Goal: Information Seeking & Learning: Learn about a topic

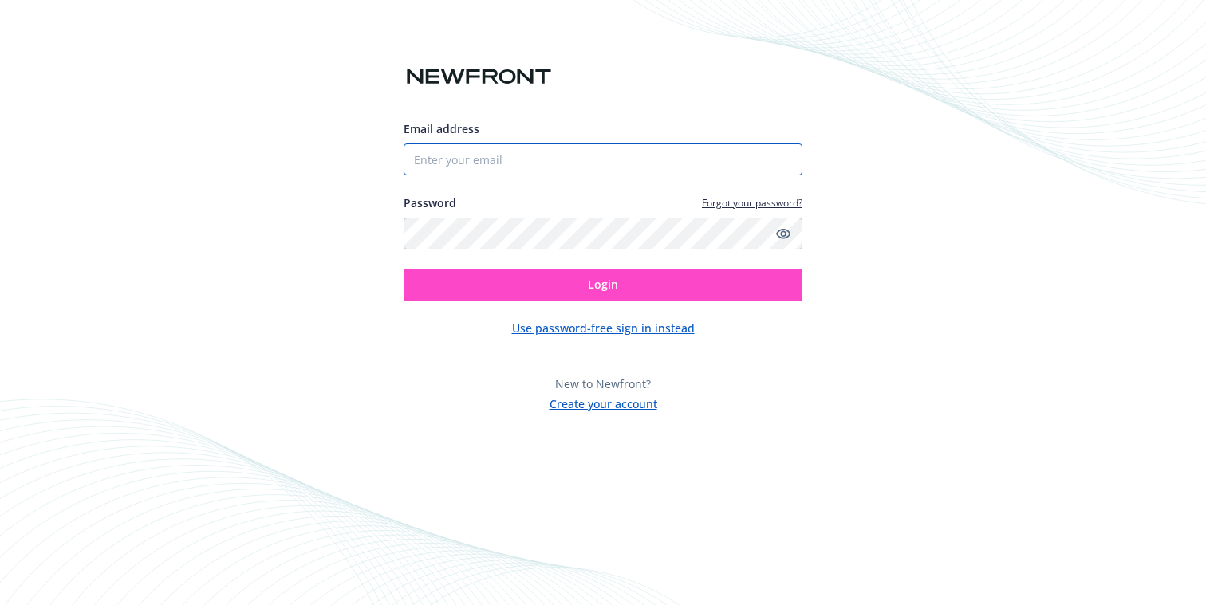
type input "[EMAIL_ADDRESS][DOMAIN_NAME]"
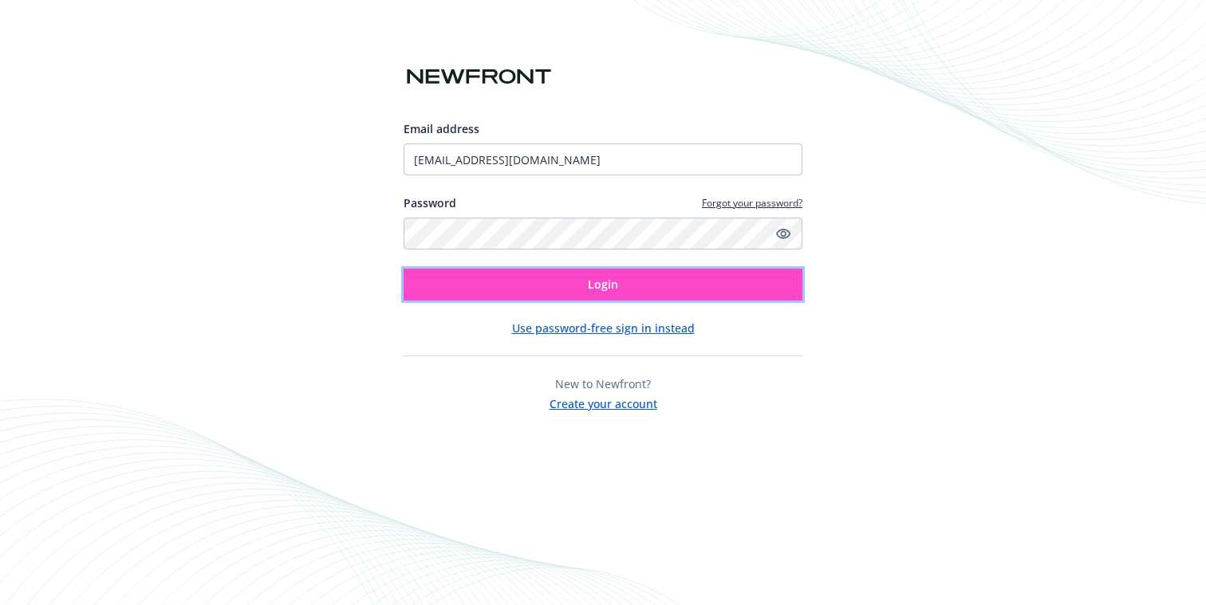
click at [595, 288] on span "Login" at bounding box center [603, 284] width 30 height 15
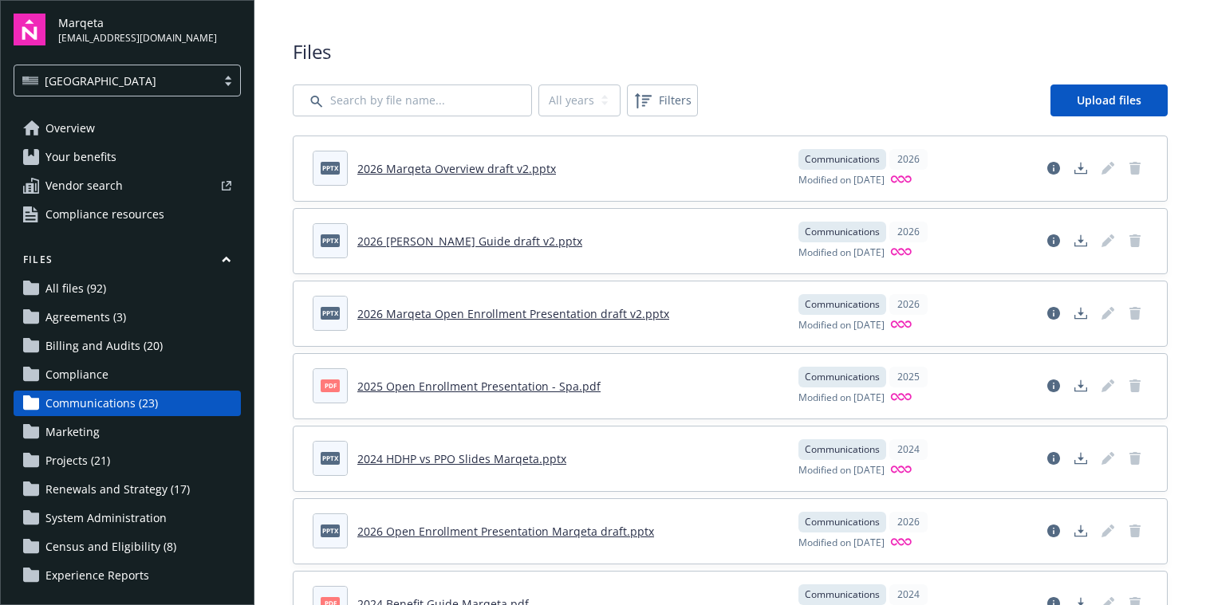
click at [93, 294] on span "All files (92)" at bounding box center [75, 289] width 61 height 26
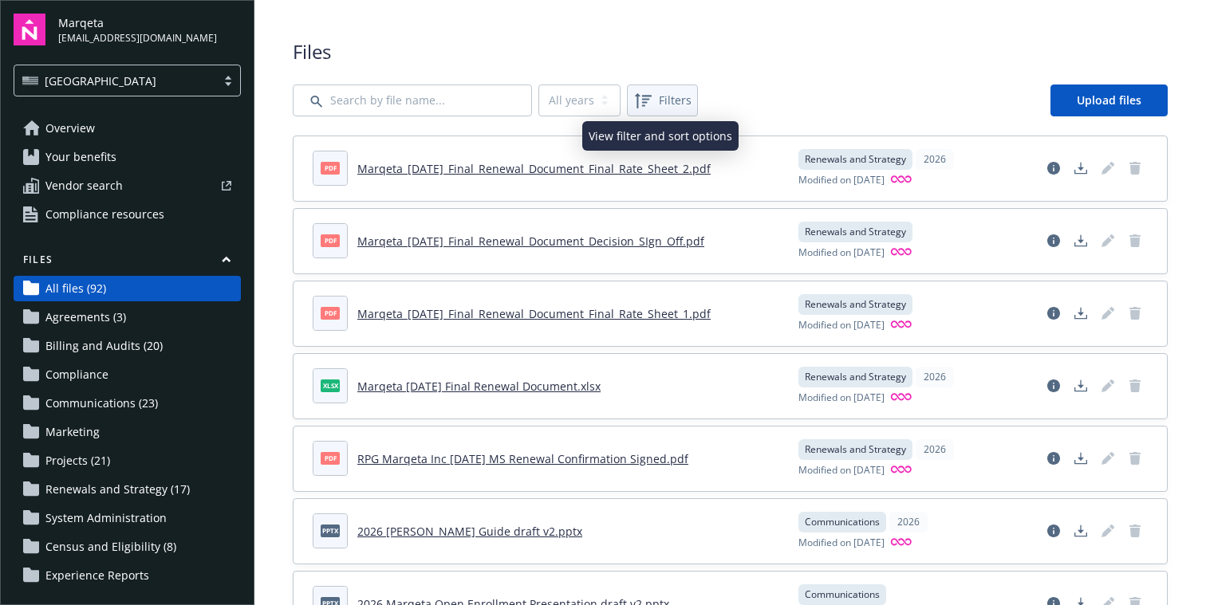
click at [642, 98] on icon at bounding box center [643, 100] width 17 height 15
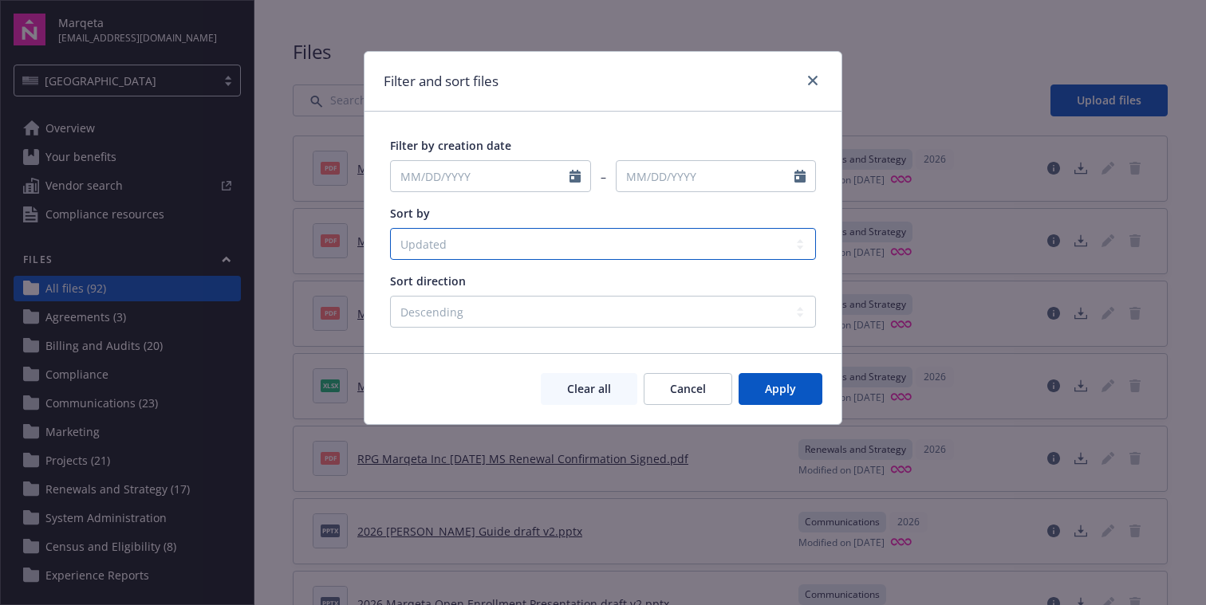
click at [458, 248] on select "Created Updated File name Status" at bounding box center [603, 244] width 426 height 32
select select "createdAt"
click at [390, 228] on select "Created Updated File name Status" at bounding box center [603, 244] width 426 height 32
click at [773, 390] on span "Apply" at bounding box center [780, 388] width 31 height 15
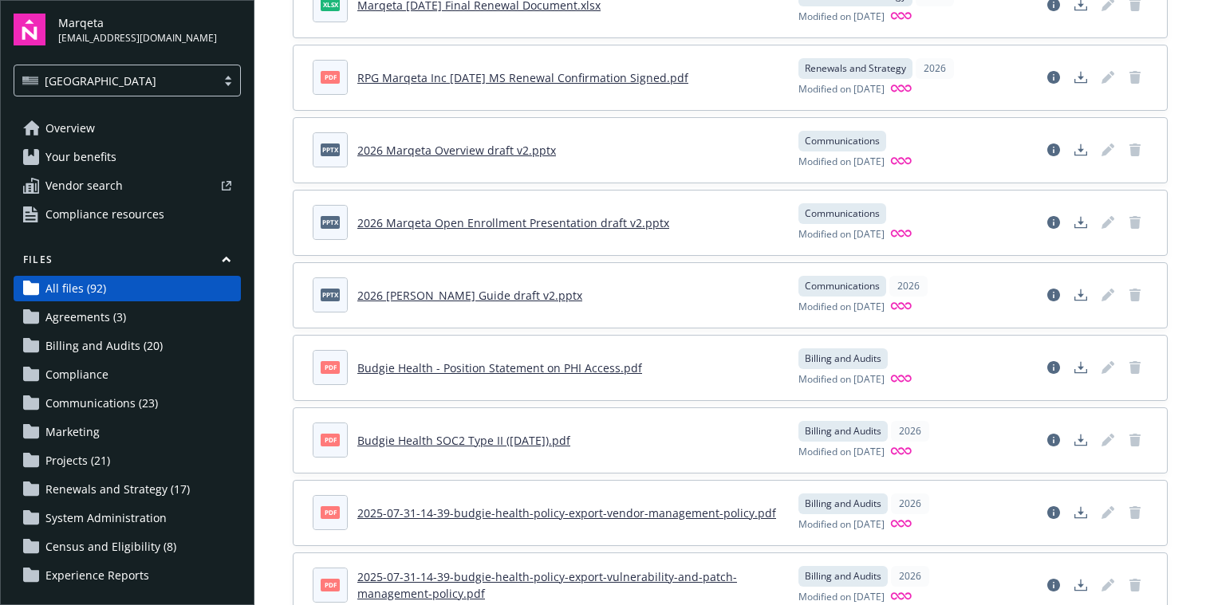
scroll to position [441, 0]
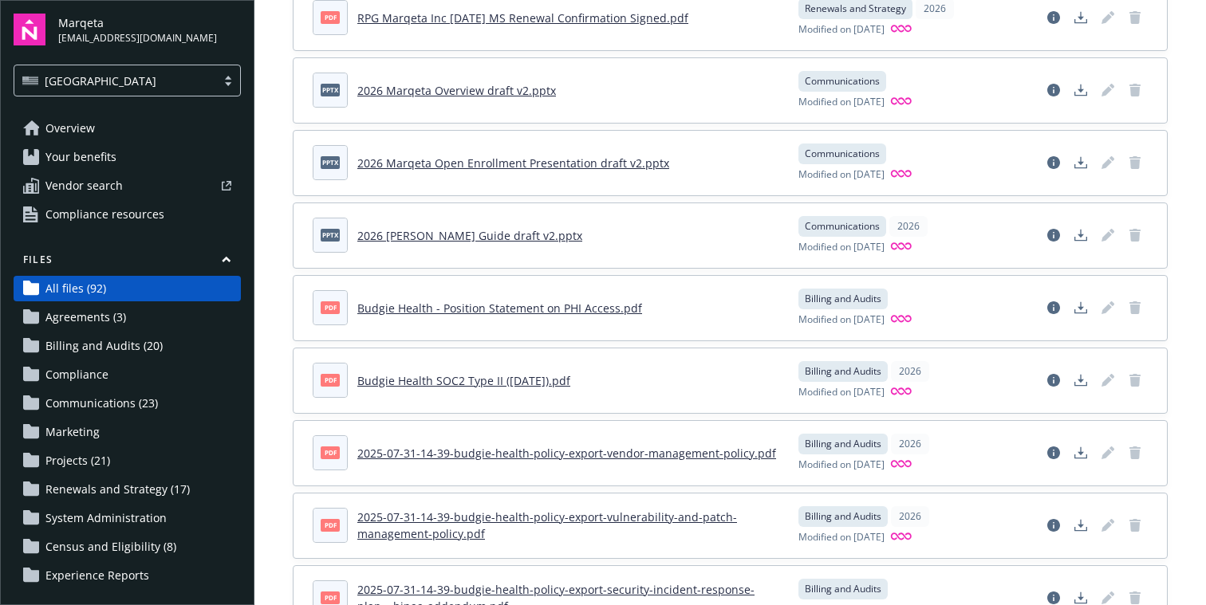
click at [61, 164] on span "Your benefits" at bounding box center [80, 157] width 71 height 26
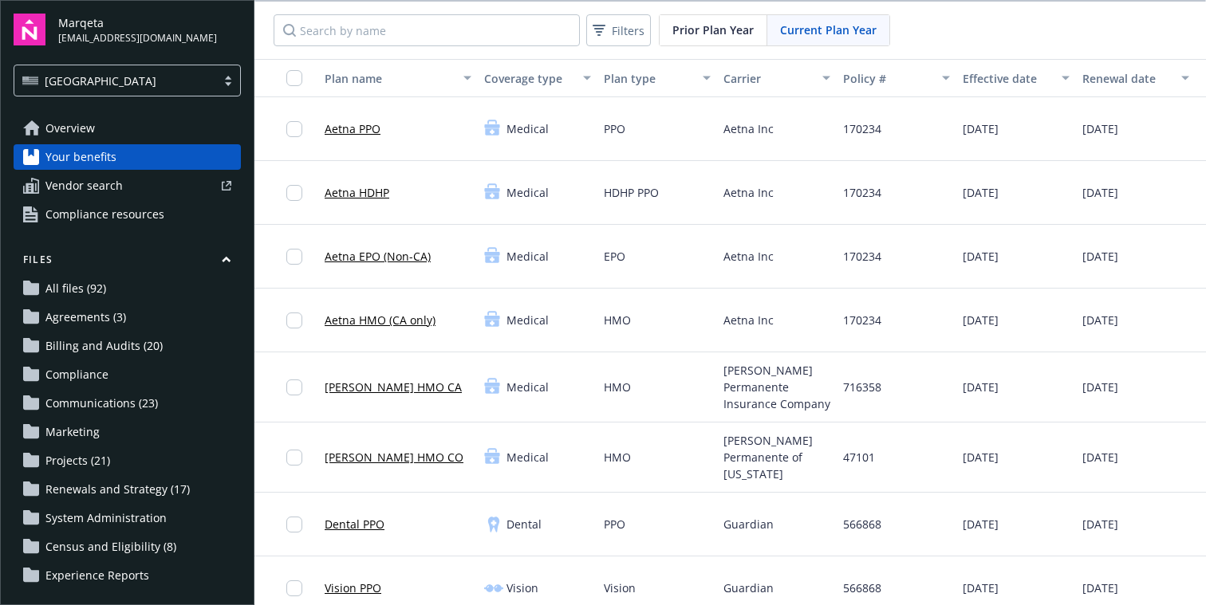
click at [818, 37] on span "Current Plan Year" at bounding box center [828, 30] width 97 height 17
click at [85, 134] on span "Overview" at bounding box center [69, 129] width 49 height 26
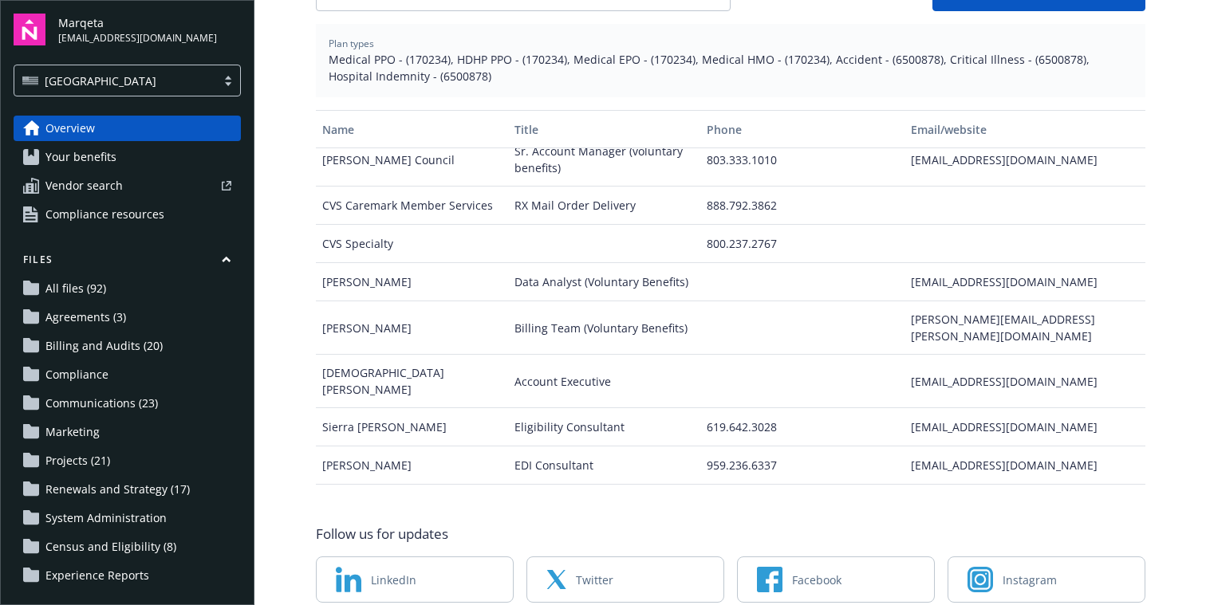
scroll to position [100, 0]
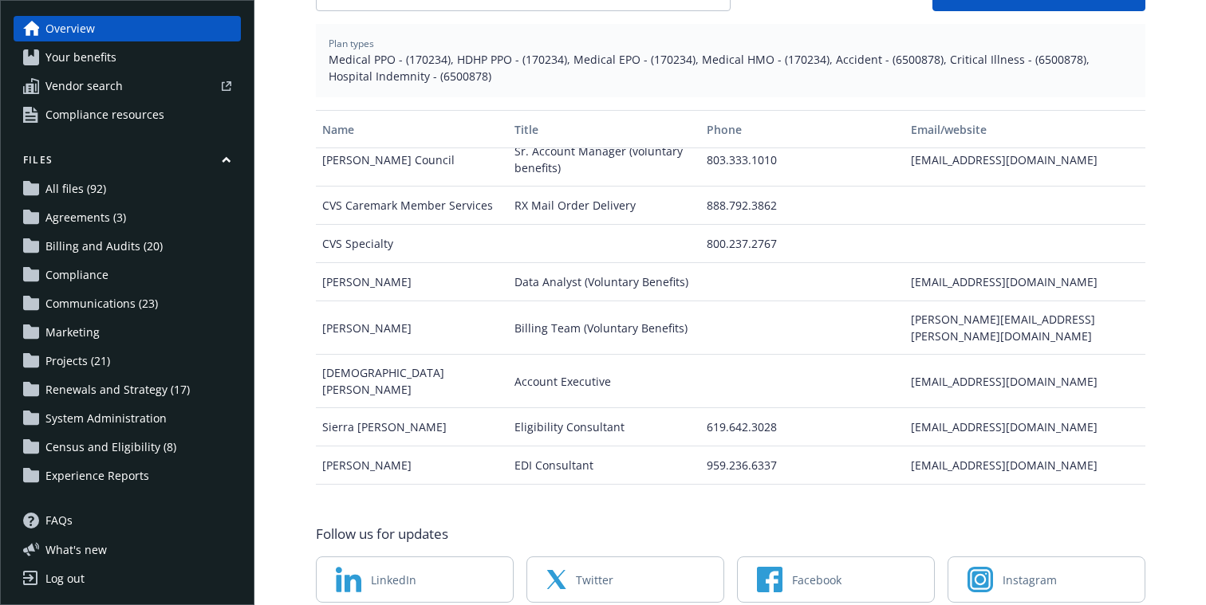
click at [119, 249] on span "Billing and Audits (20)" at bounding box center [103, 247] width 117 height 26
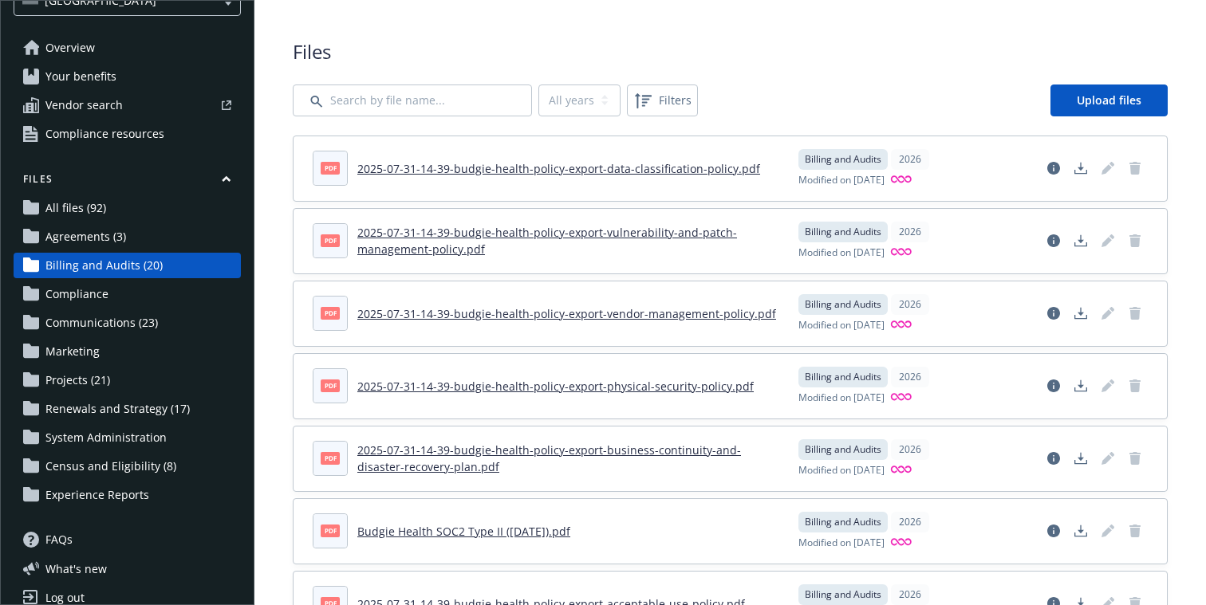
scroll to position [84, 0]
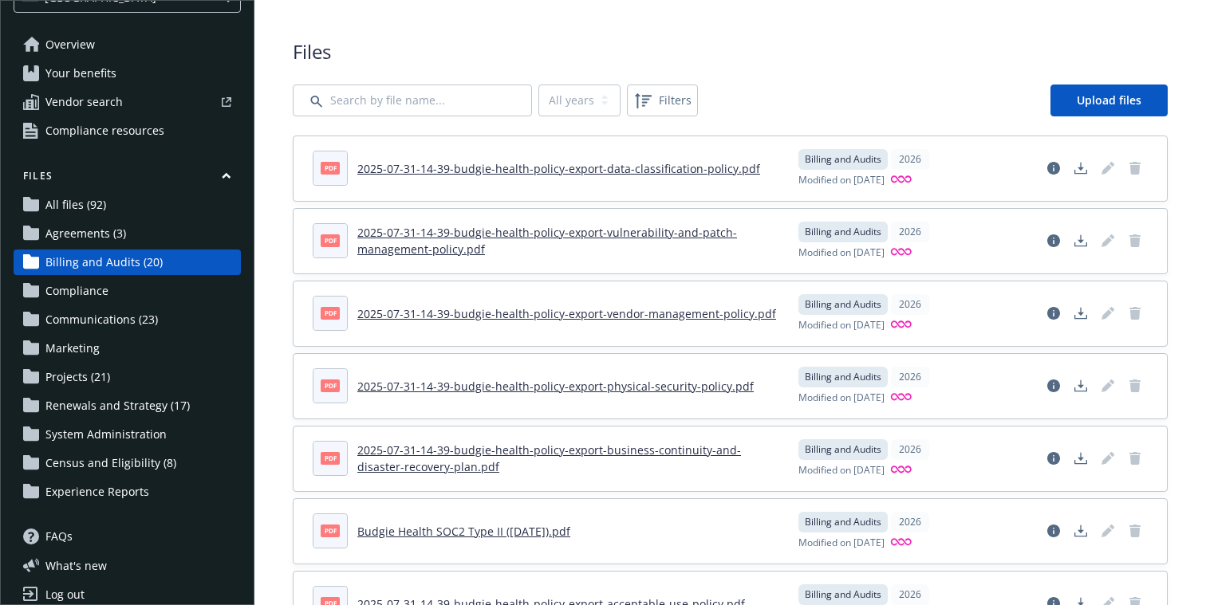
click at [97, 318] on span "Communications (23)" at bounding box center [101, 320] width 112 height 26
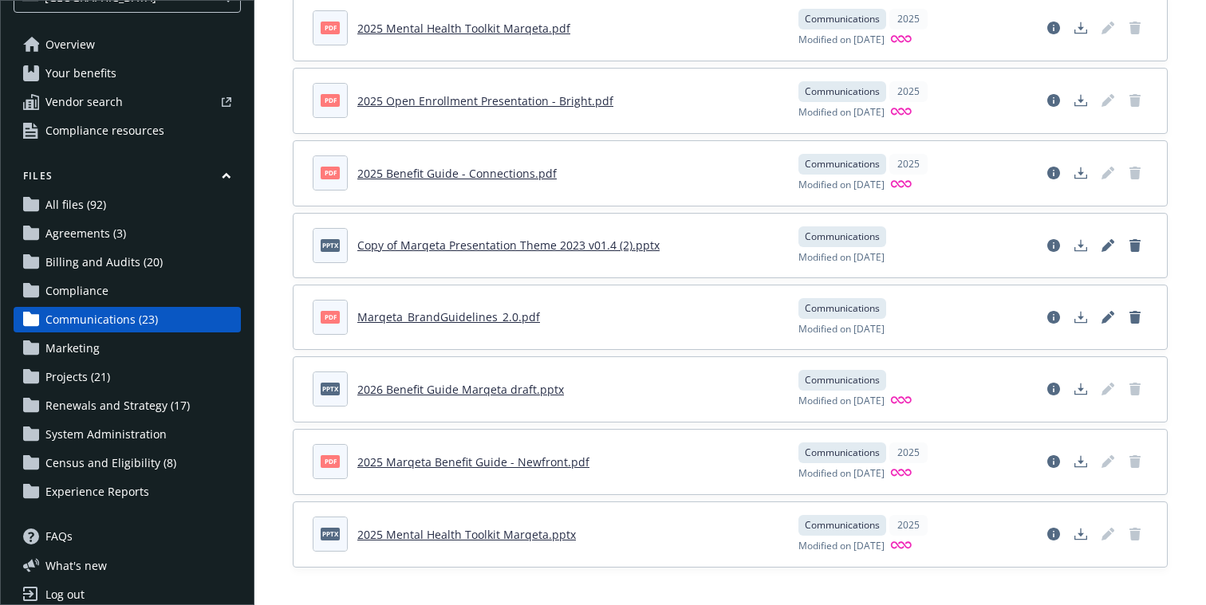
scroll to position [100, 0]
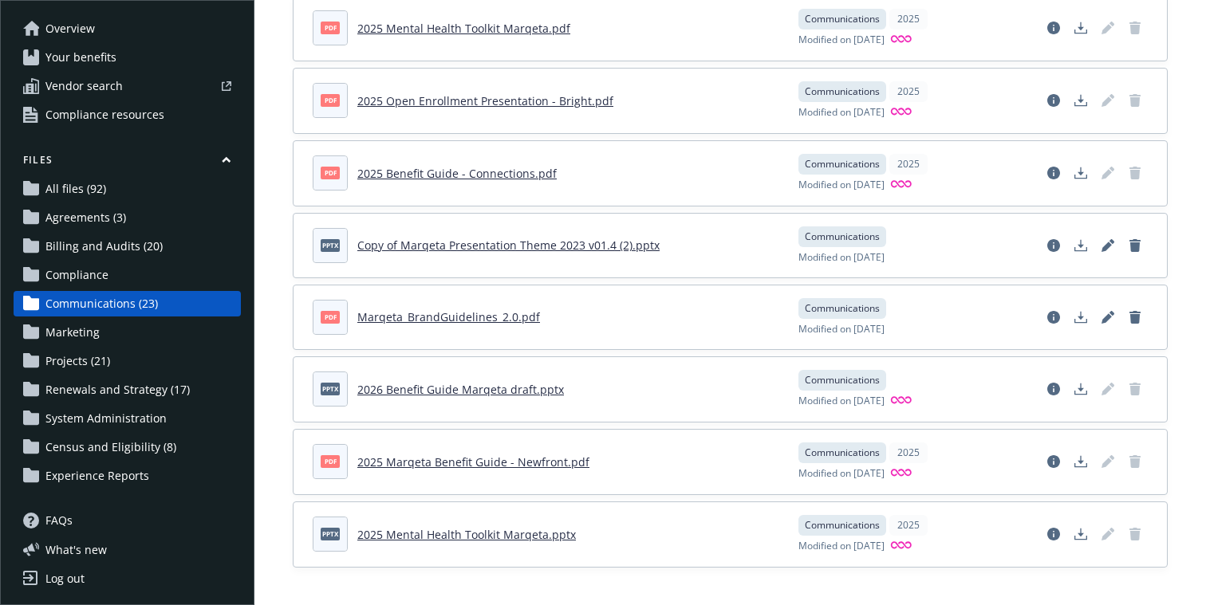
click at [77, 354] on span "Projects (21)" at bounding box center [77, 362] width 65 height 26
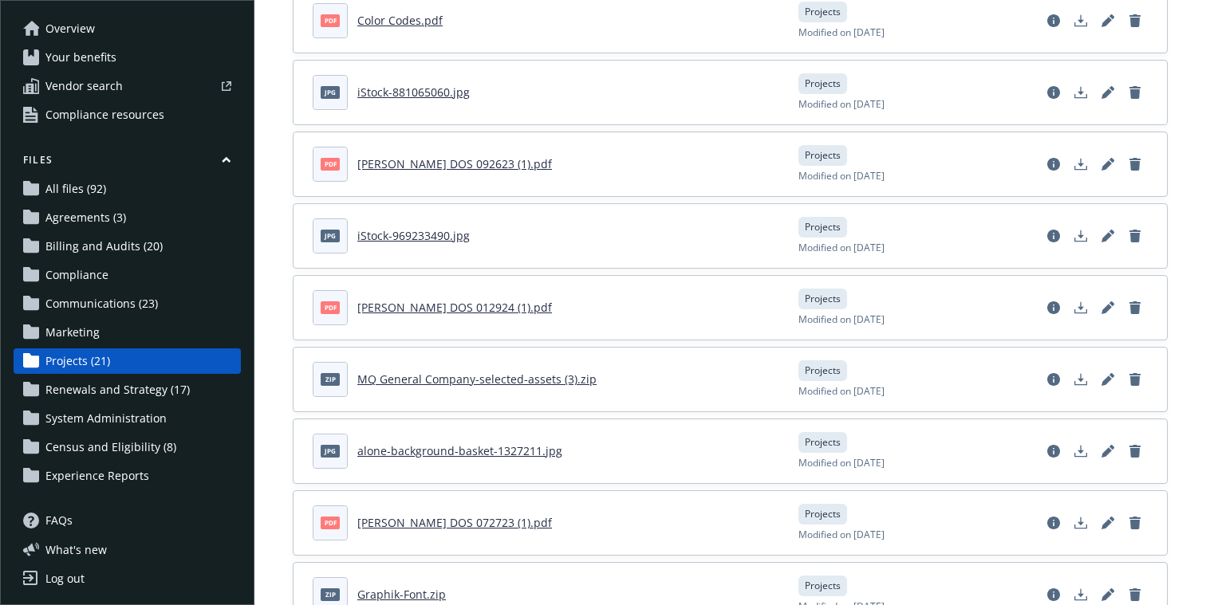
scroll to position [1069, 0]
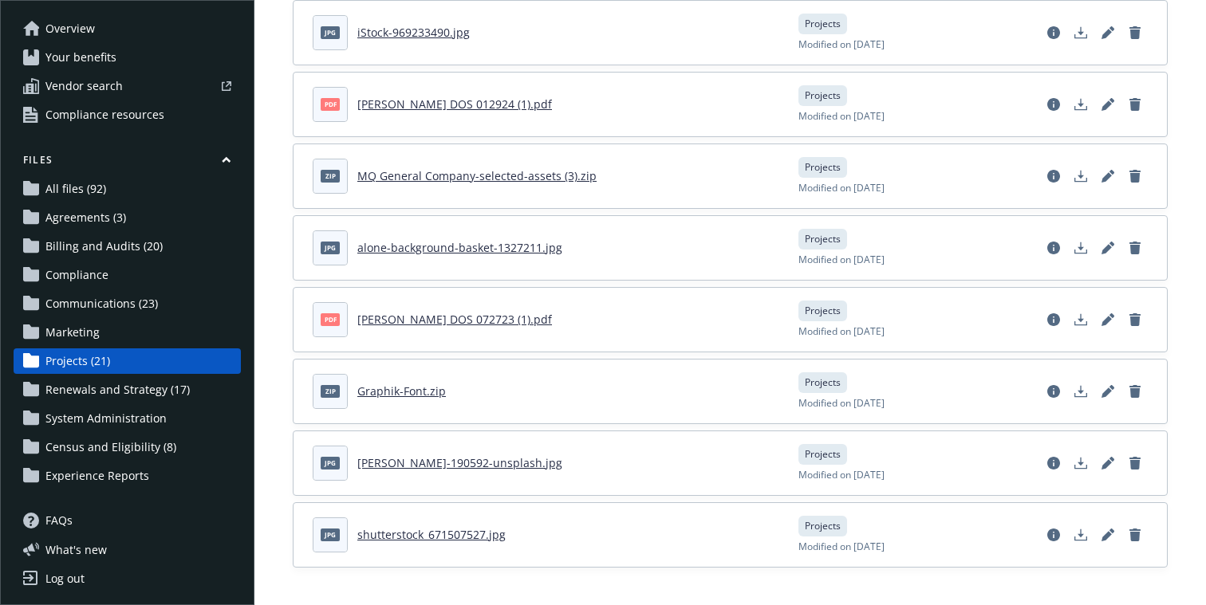
click at [107, 390] on span "Renewals and Strategy (17)" at bounding box center [117, 390] width 144 height 26
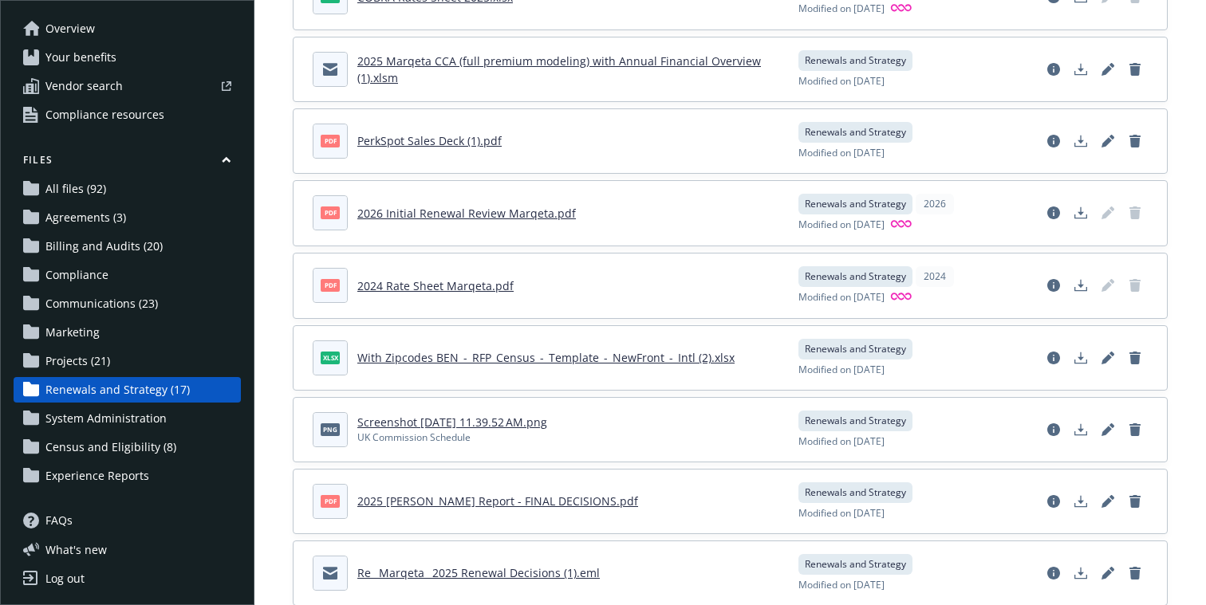
scroll to position [791, 0]
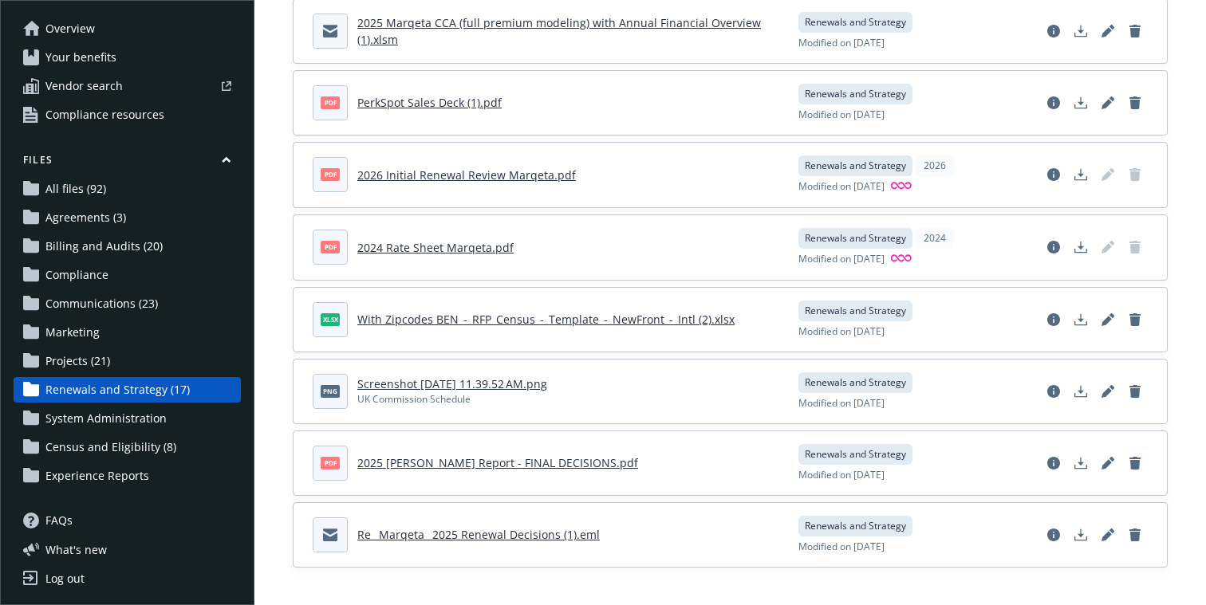
click at [95, 423] on span "System Administration" at bounding box center [105, 419] width 121 height 26
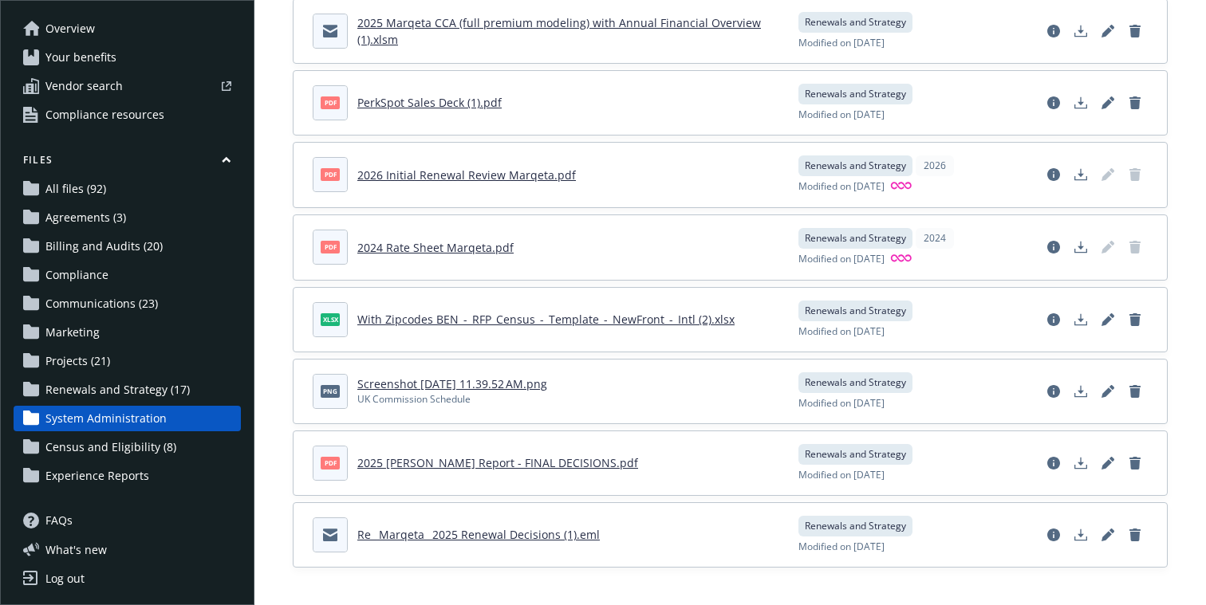
scroll to position [288, 0]
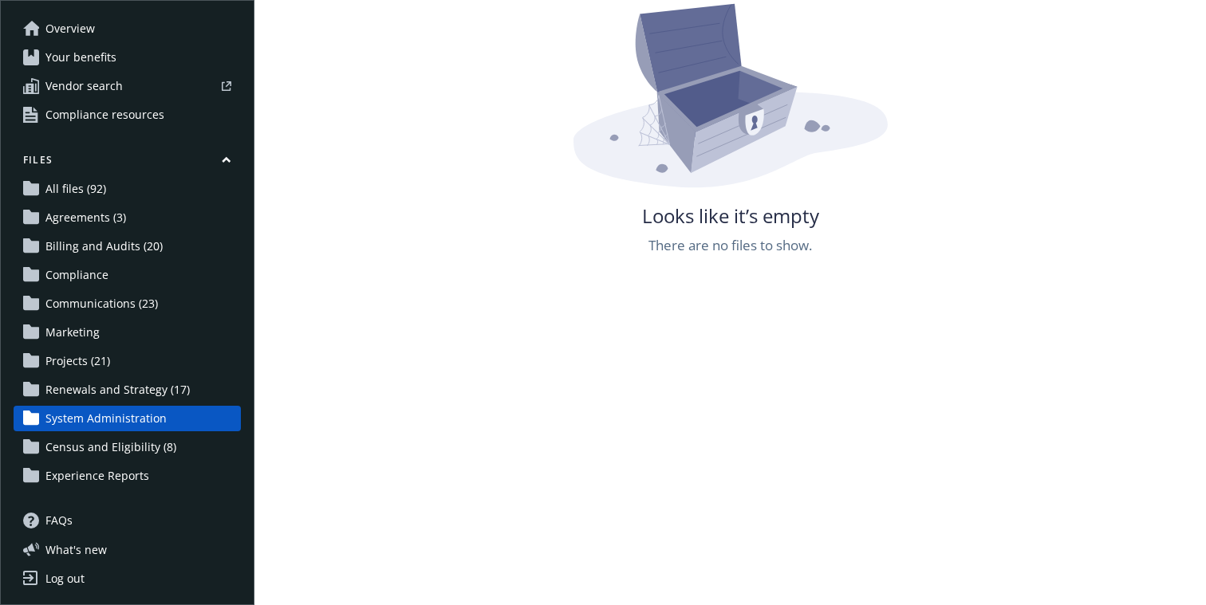
click at [105, 447] on span "Census and Eligibility (8)" at bounding box center [110, 448] width 131 height 26
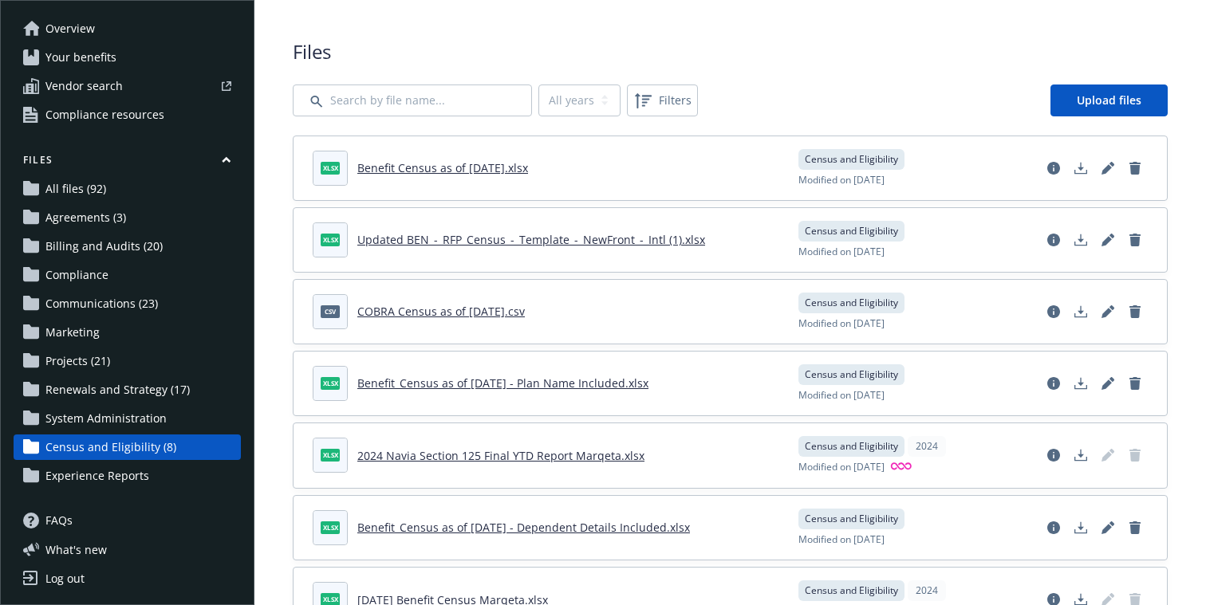
scroll to position [137, 0]
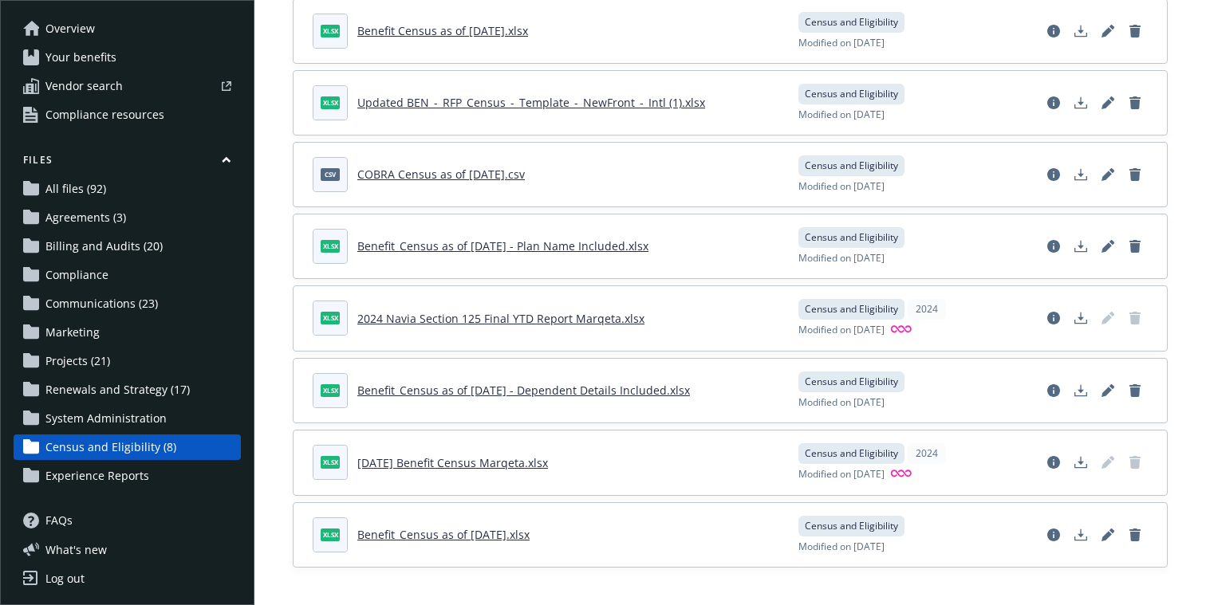
click at [133, 475] on span "Experience Reports" at bounding box center [97, 476] width 104 height 26
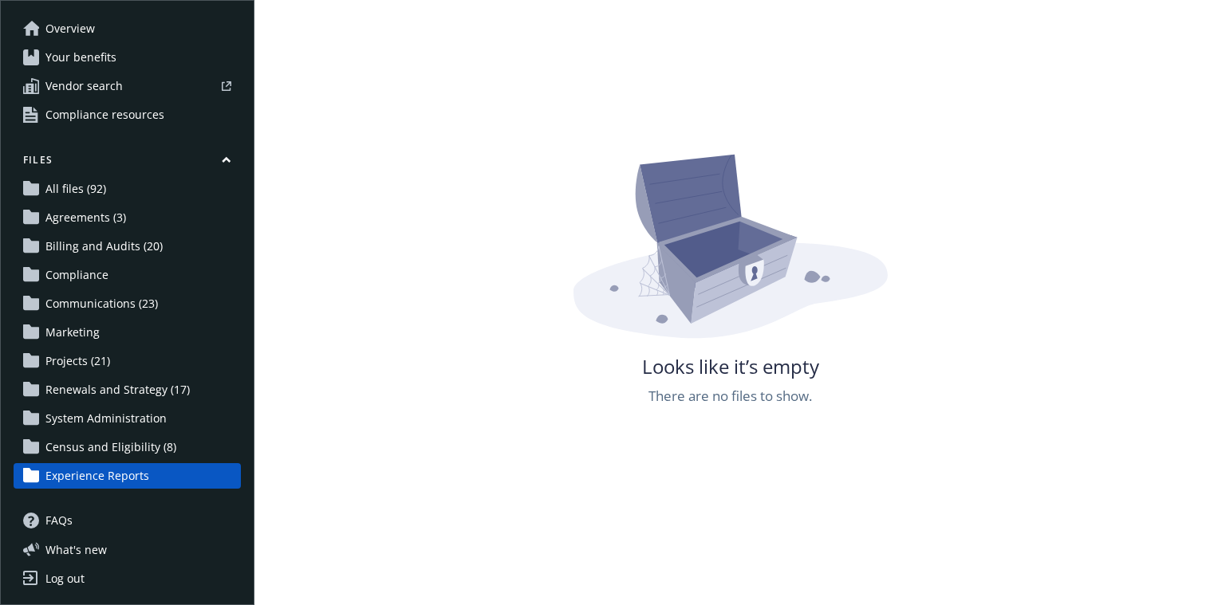
click at [95, 219] on span "Agreements (3)" at bounding box center [85, 218] width 81 height 26
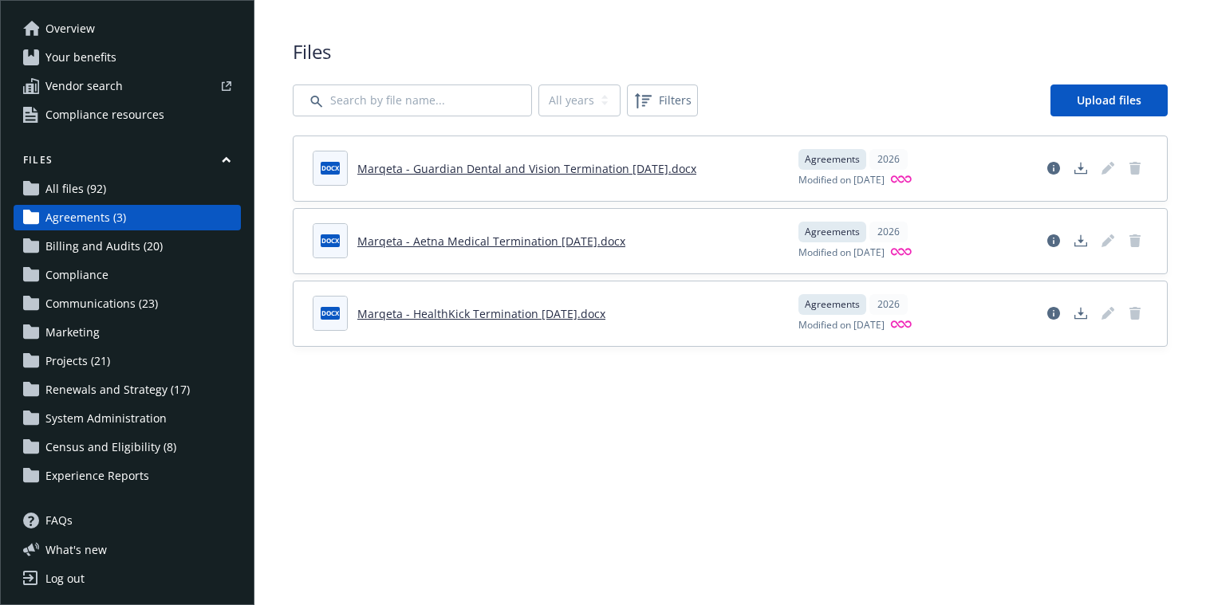
click at [94, 191] on span "All files (92)" at bounding box center [75, 189] width 61 height 26
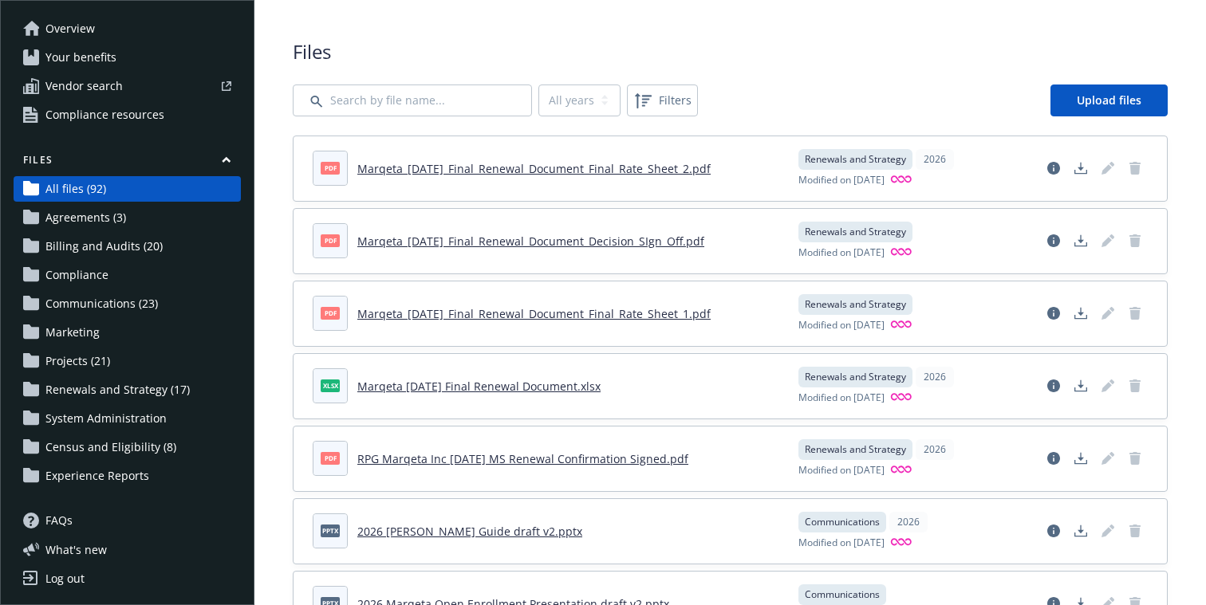
click at [55, 337] on span "Marketing" at bounding box center [72, 333] width 54 height 26
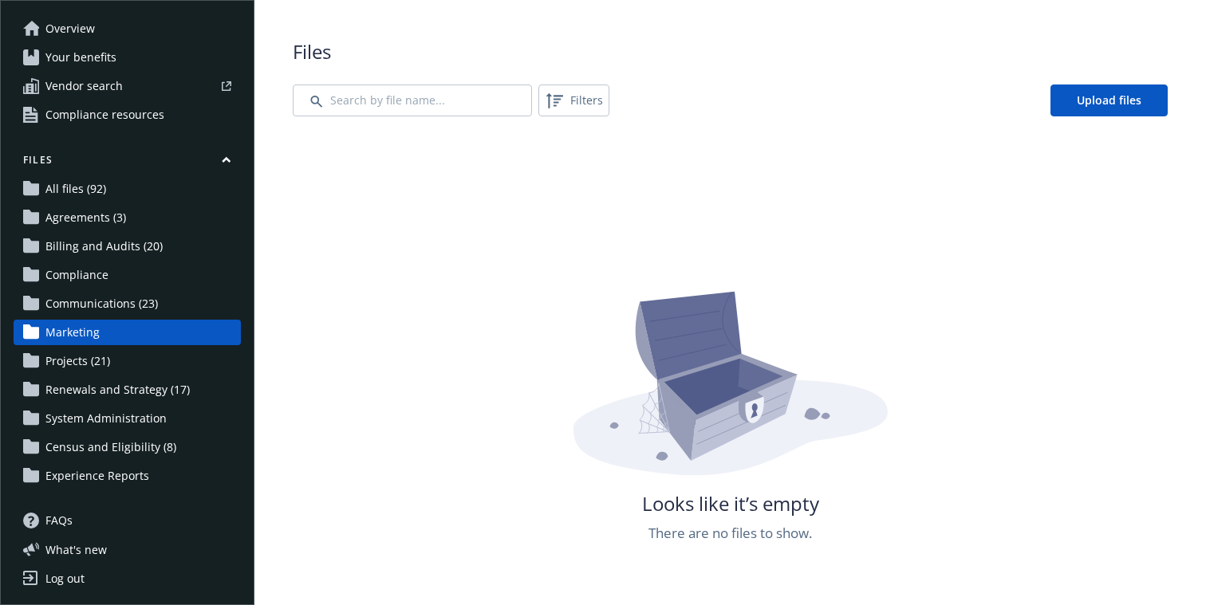
click at [112, 307] on span "Communications (23)" at bounding box center [101, 304] width 112 height 26
